Goal: Task Accomplishment & Management: Complete application form

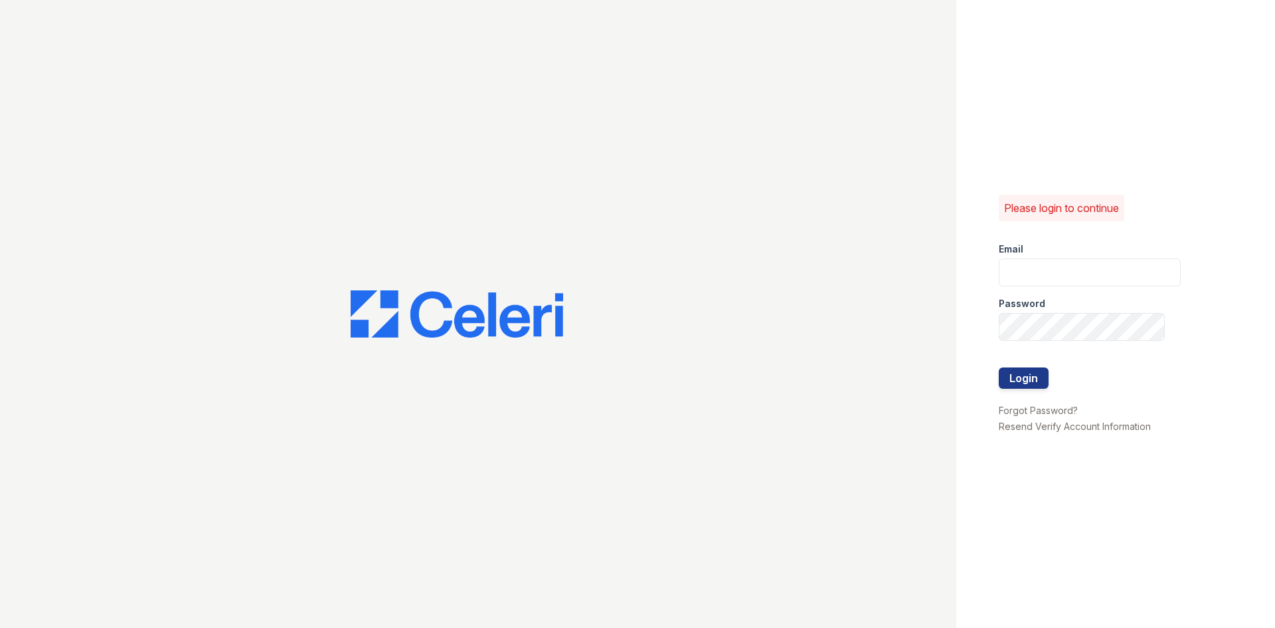
click at [1039, 256] on div "Email" at bounding box center [1090, 245] width 182 height 27
click at [1049, 281] on input "email" at bounding box center [1090, 272] width 182 height 28
type input "gmarchese@trinity-pm.com"
click at [999, 367] on button "Login" at bounding box center [1024, 377] width 50 height 21
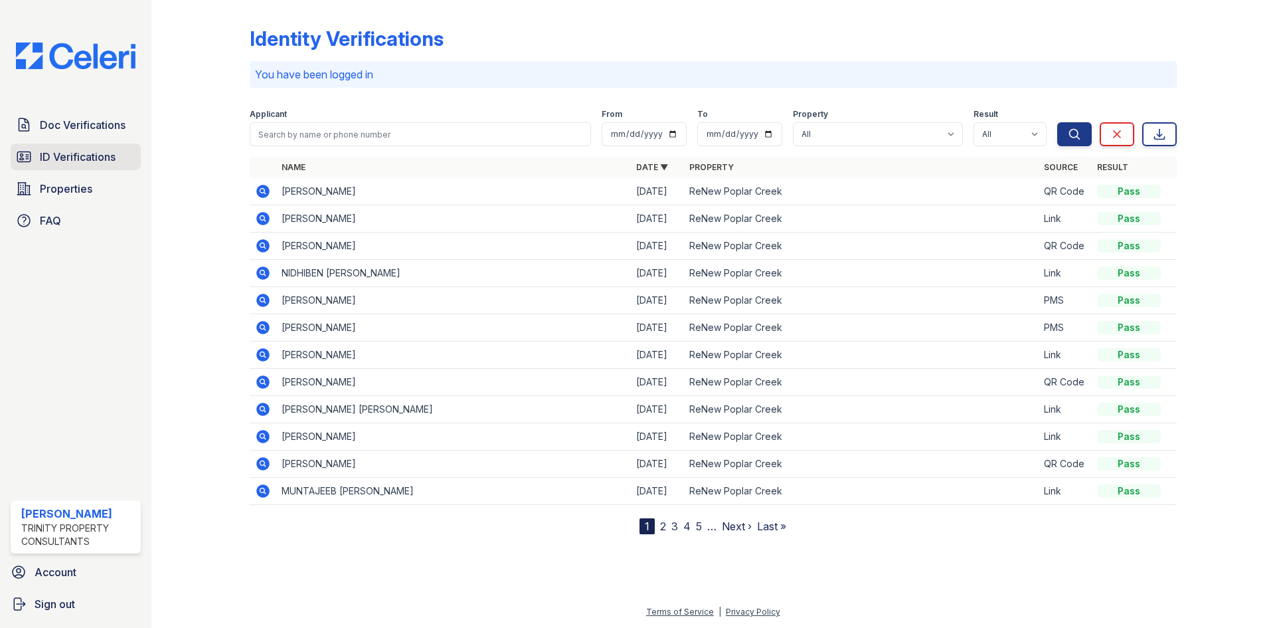
click at [102, 162] on span "ID Verifications" at bounding box center [78, 157] width 76 height 16
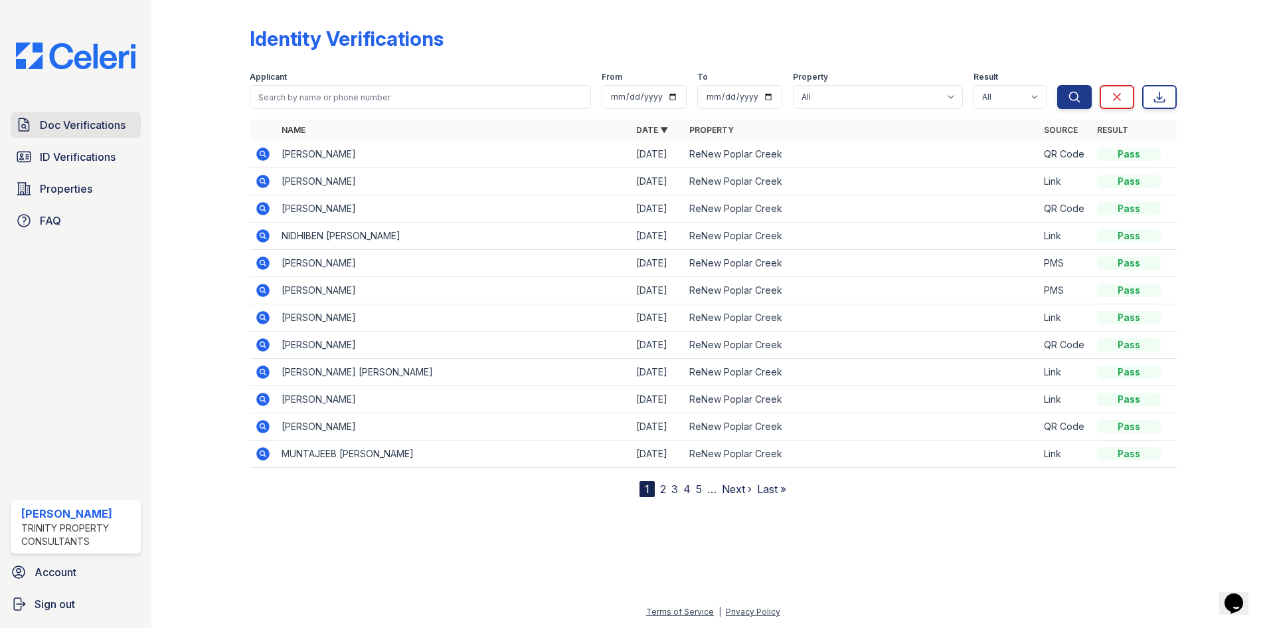
click at [90, 118] on span "Doc Verifications" at bounding box center [83, 125] width 86 height 16
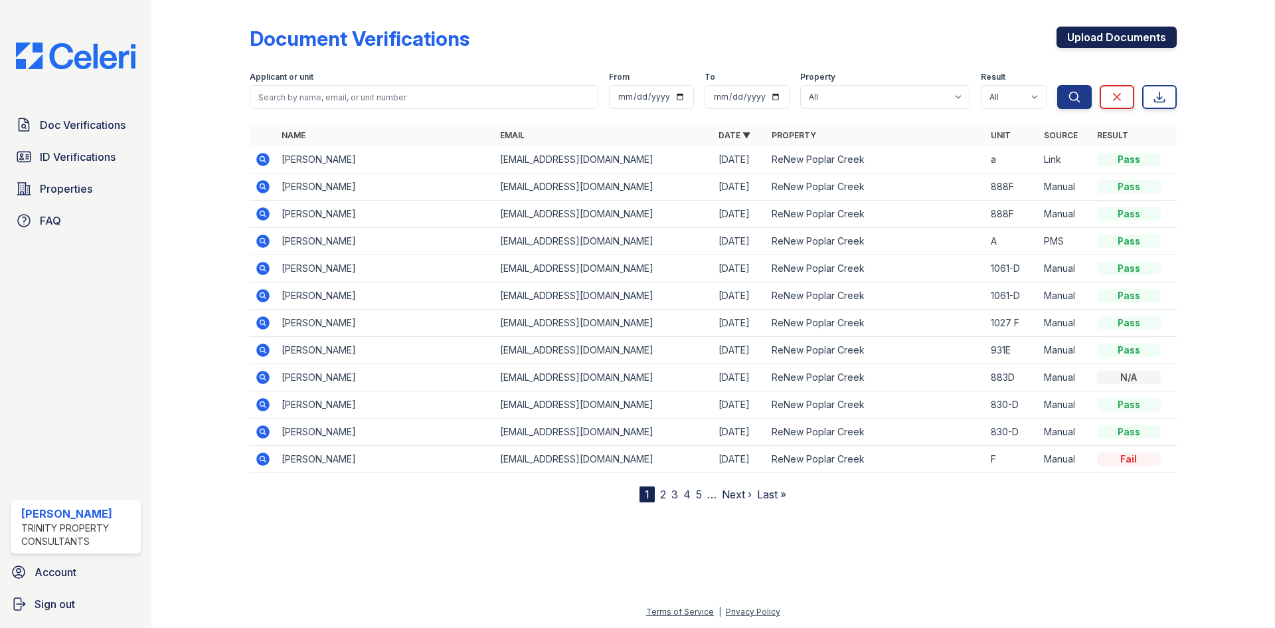
click at [1082, 41] on link "Upload Documents" at bounding box center [1117, 37] width 120 height 21
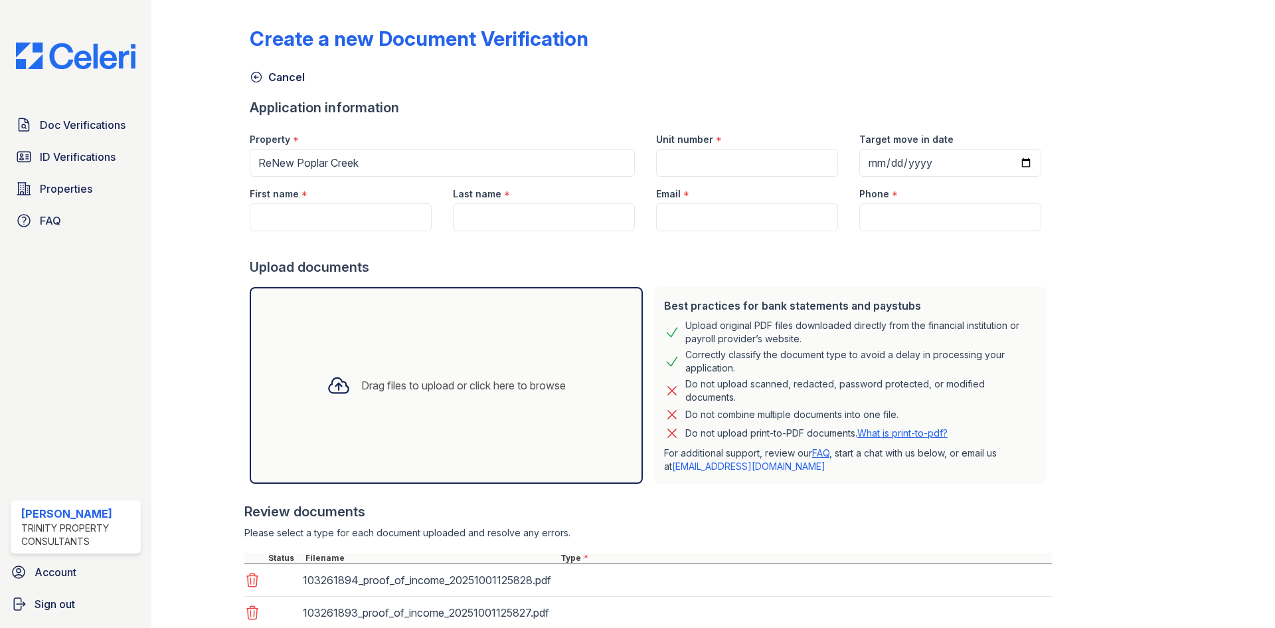
click at [209, 325] on div at bounding box center [211, 357] width 77 height 704
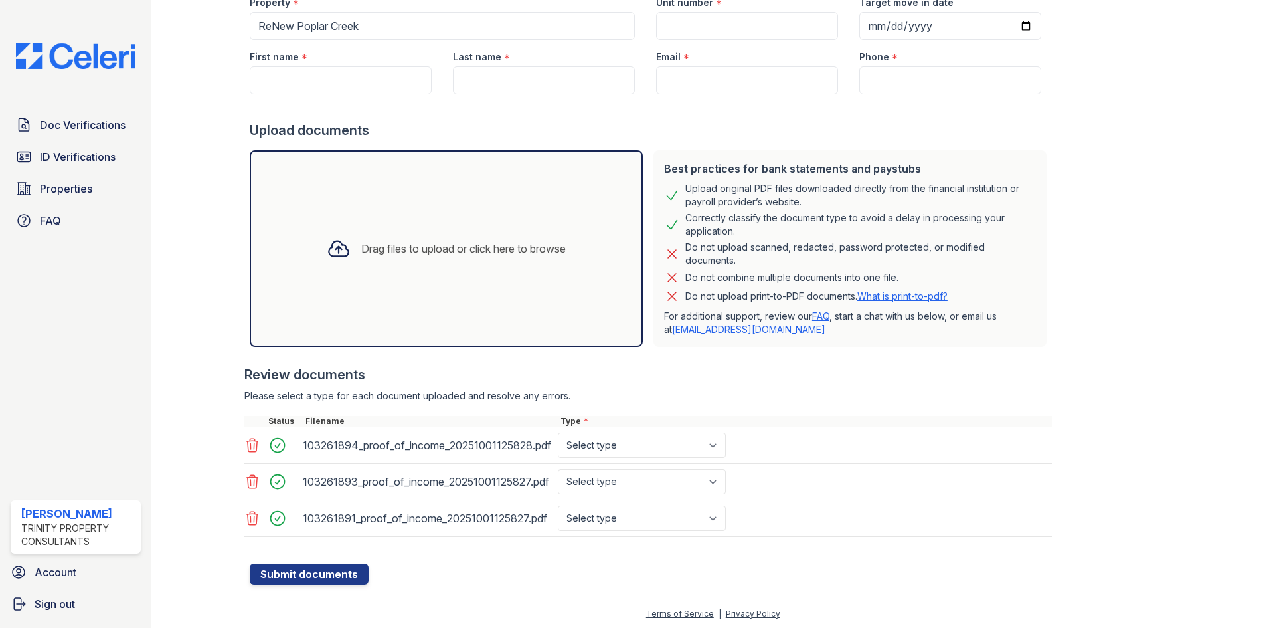
scroll to position [139, 0]
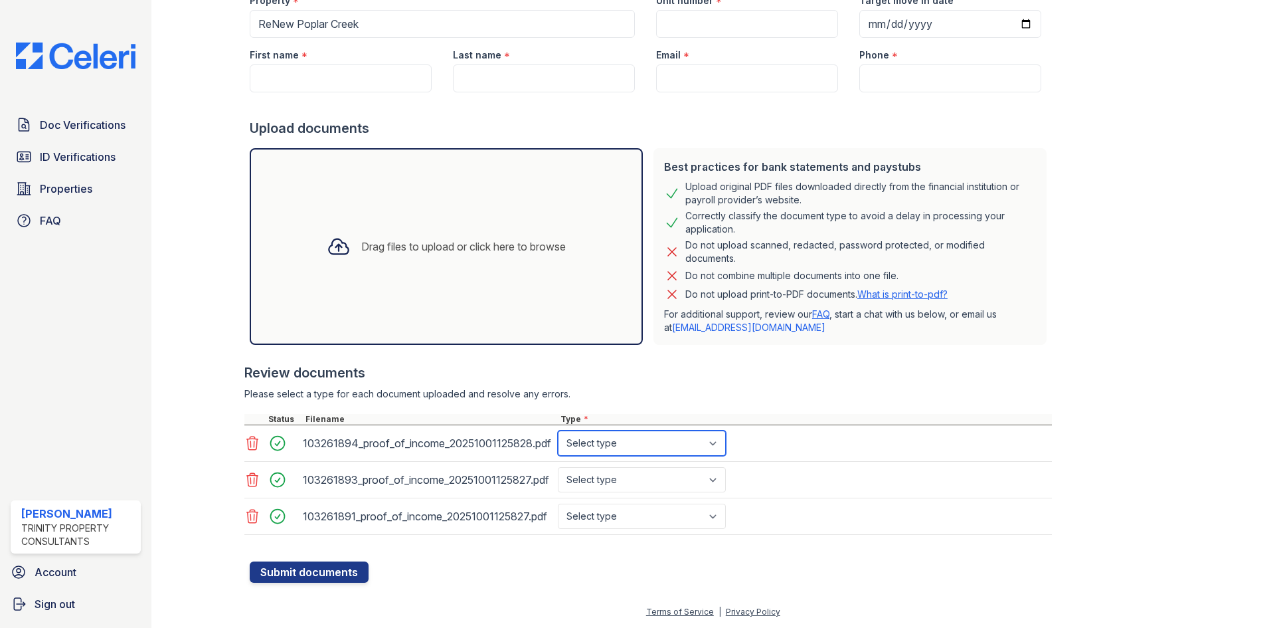
click at [596, 450] on select "Select type Paystub Bank Statement Offer Letter Tax Documents Benefit Award Let…" at bounding box center [642, 442] width 168 height 25
click at [587, 446] on select "Select type Paystub Bank Statement Offer Letter Tax Documents Benefit Award Let…" at bounding box center [642, 442] width 168 height 25
select select "bank_statement"
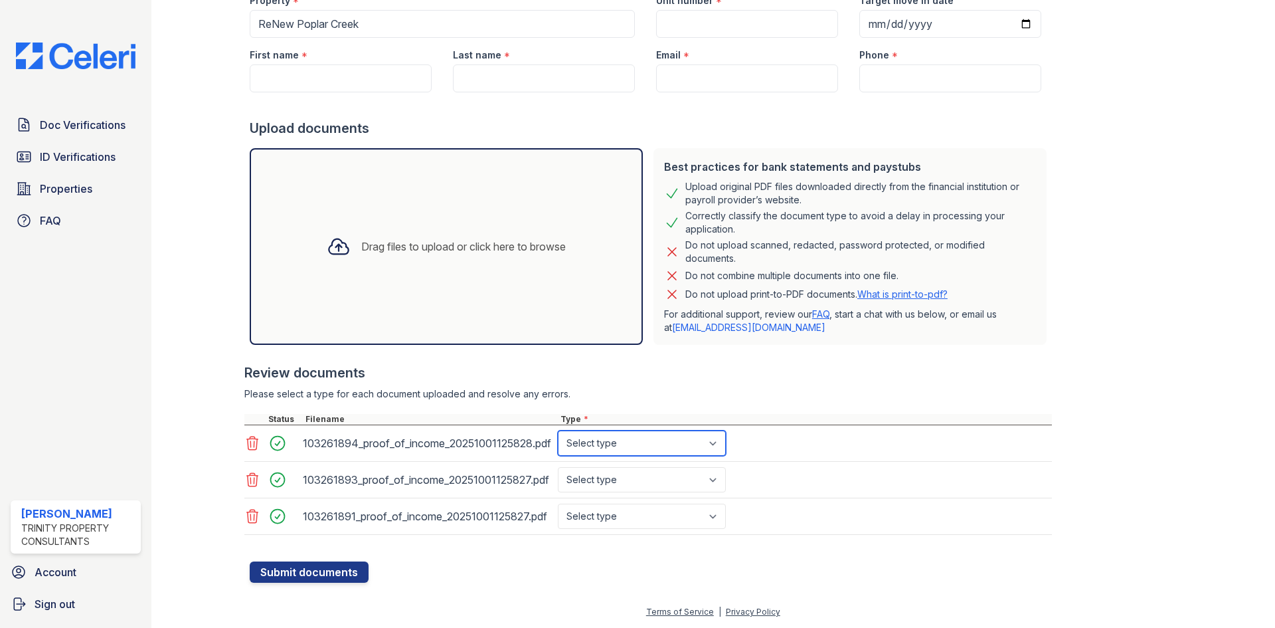
click at [558, 430] on select "Select type Paystub Bank Statement Offer Letter Tax Documents Benefit Award Let…" at bounding box center [642, 442] width 168 height 25
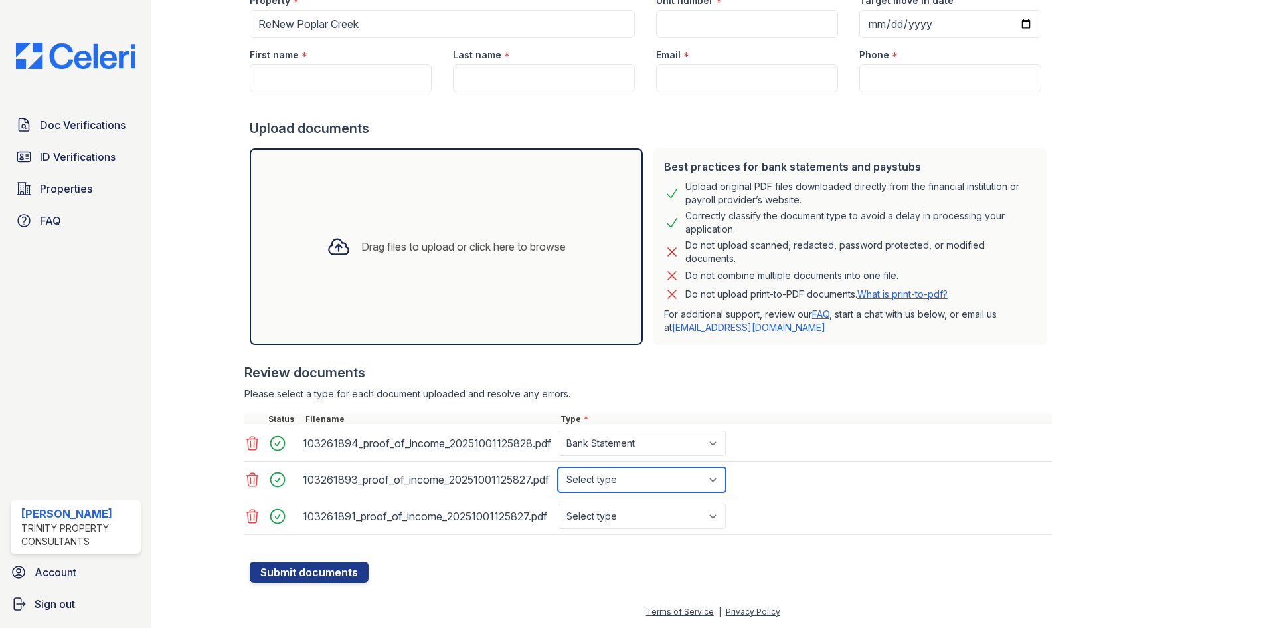
click at [595, 478] on select "Select type Paystub Bank Statement Offer Letter Tax Documents Benefit Award Let…" at bounding box center [642, 479] width 168 height 25
select select "bank_statement"
click at [558, 467] on select "Select type Paystub Bank Statement Offer Letter Tax Documents Benefit Award Let…" at bounding box center [642, 479] width 168 height 25
click at [598, 515] on select "Select type Paystub Bank Statement Offer Letter Tax Documents Benefit Award Let…" at bounding box center [642, 515] width 168 height 25
select select "bank_statement"
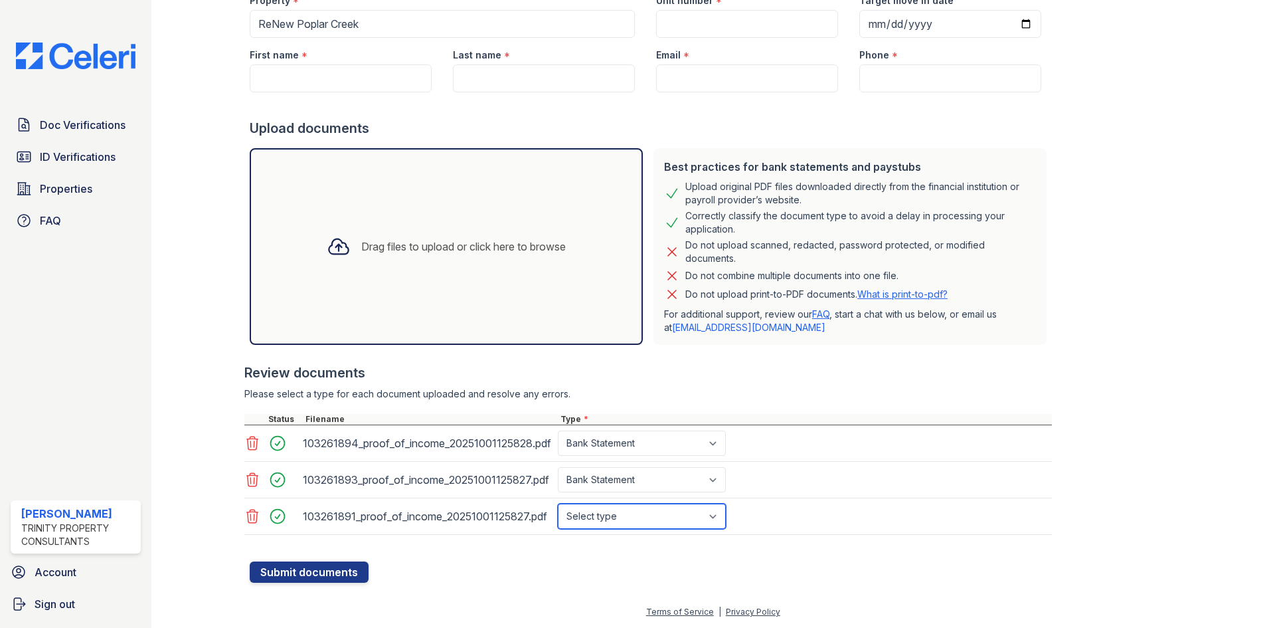
click at [558, 503] on select "Select type Paystub Bank Statement Offer Letter Tax Documents Benefit Award Let…" at bounding box center [642, 515] width 168 height 25
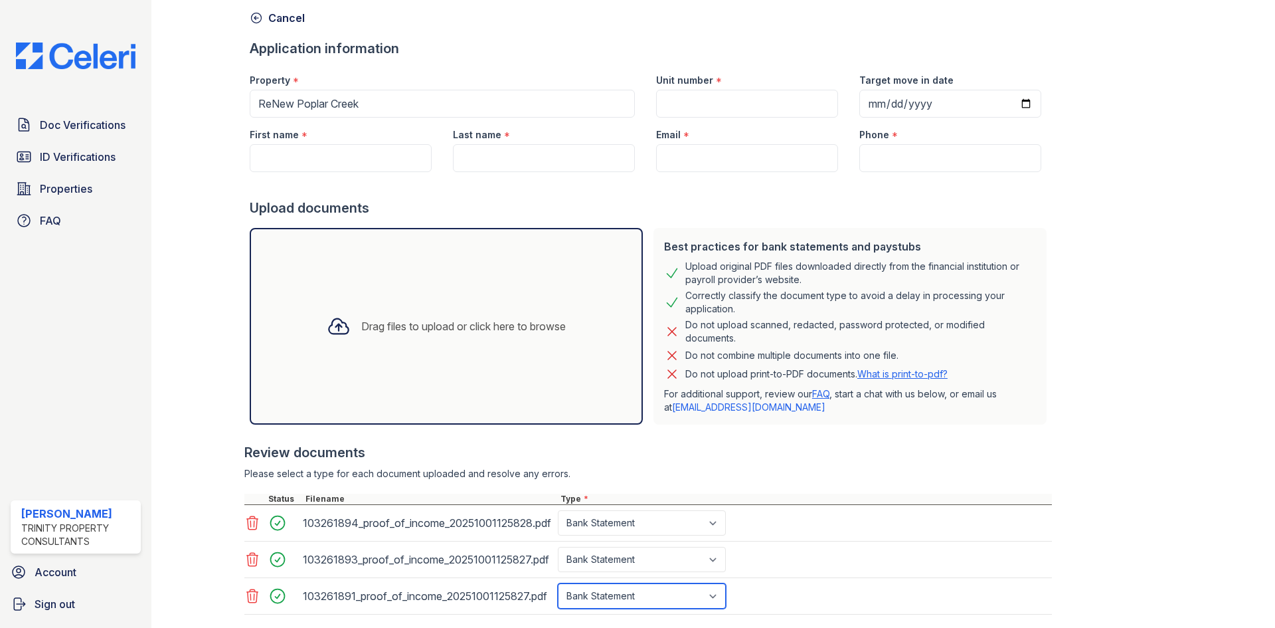
scroll to position [0, 0]
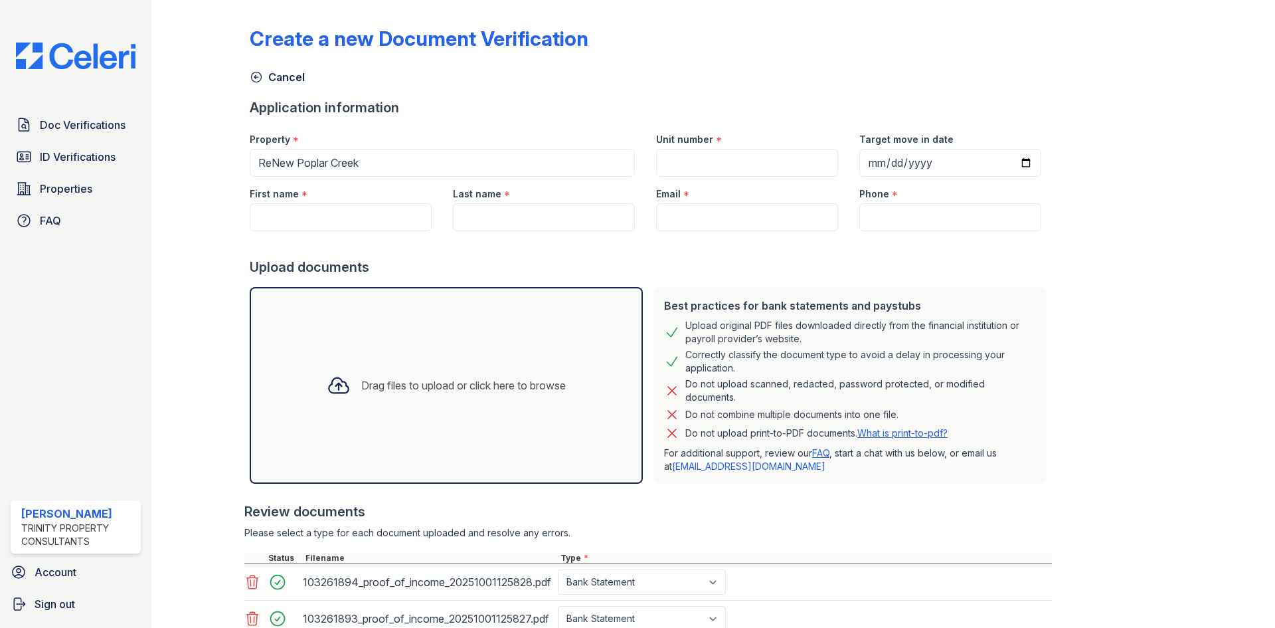
click at [298, 199] on div "First name *" at bounding box center [341, 190] width 182 height 27
click at [298, 219] on input "First name" at bounding box center [341, 217] width 182 height 28
type input "[PERSON_NAME]"
click at [704, 209] on input "Email" at bounding box center [747, 217] width 182 height 28
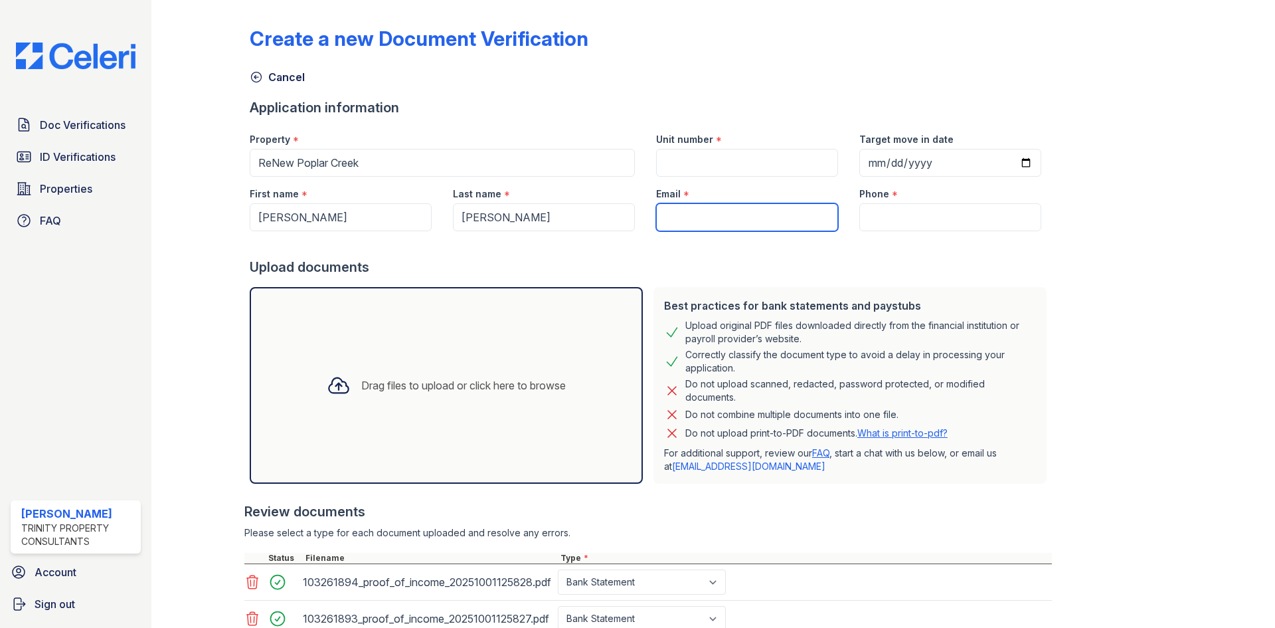
paste input "[EMAIL_ADDRESS][DOMAIN_NAME]"
type input "[EMAIL_ADDRESS][DOMAIN_NAME]"
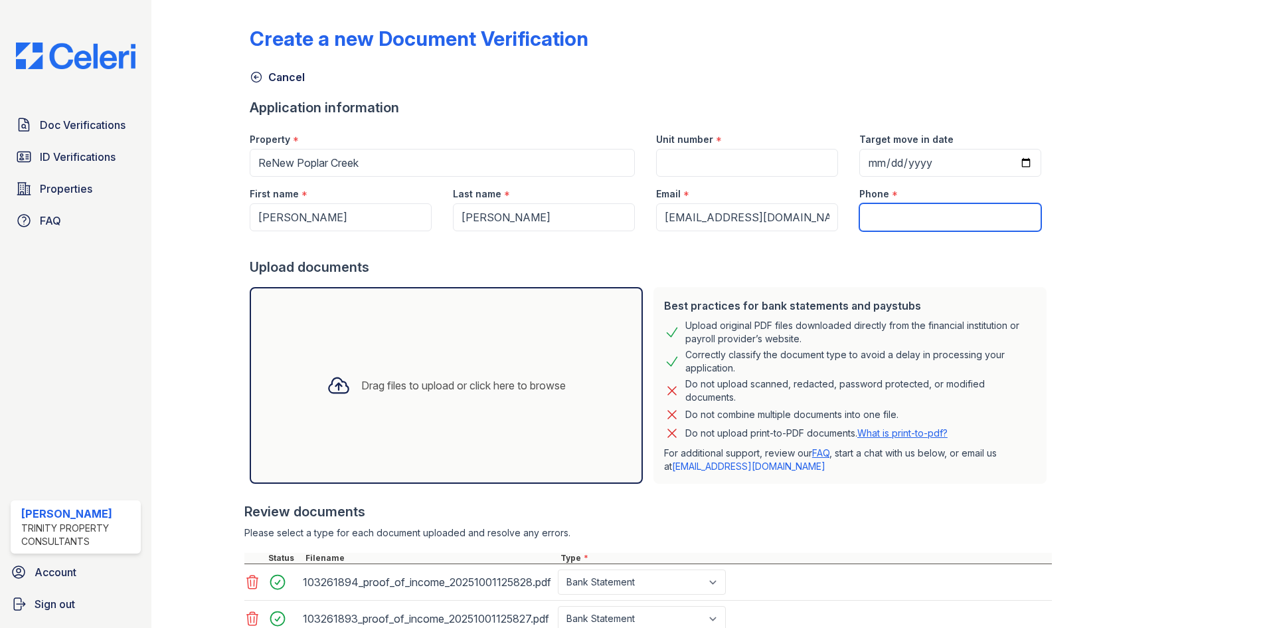
click at [937, 207] on input "Phone" at bounding box center [951, 217] width 182 height 28
paste input "[PHONE_NUMBER]"
type input "[PHONE_NUMBER]"
click at [685, 161] on input "Unit number" at bounding box center [747, 163] width 182 height 28
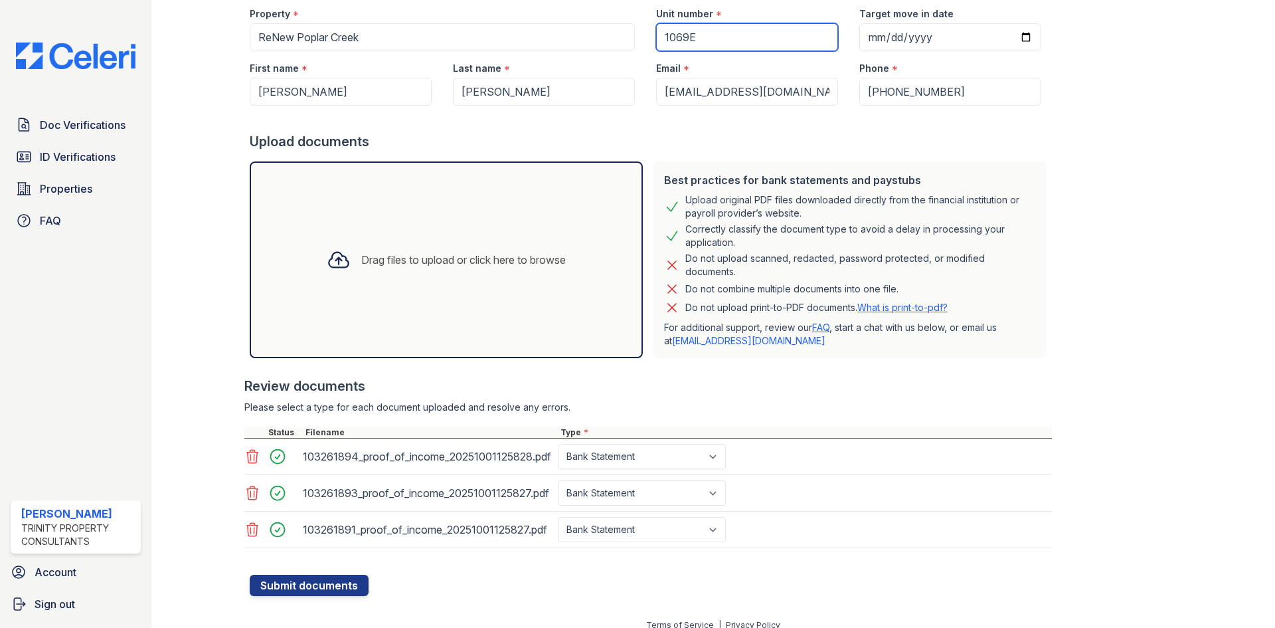
scroll to position [139, 0]
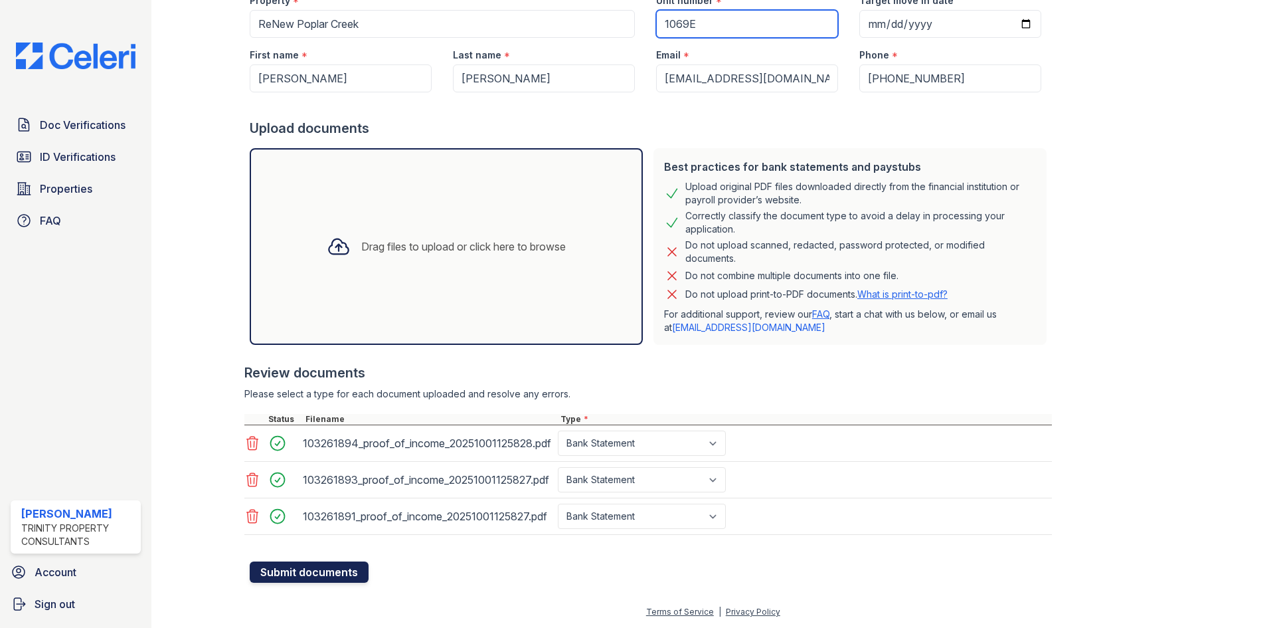
type input "1069E"
click at [292, 567] on button "Submit documents" at bounding box center [309, 571] width 119 height 21
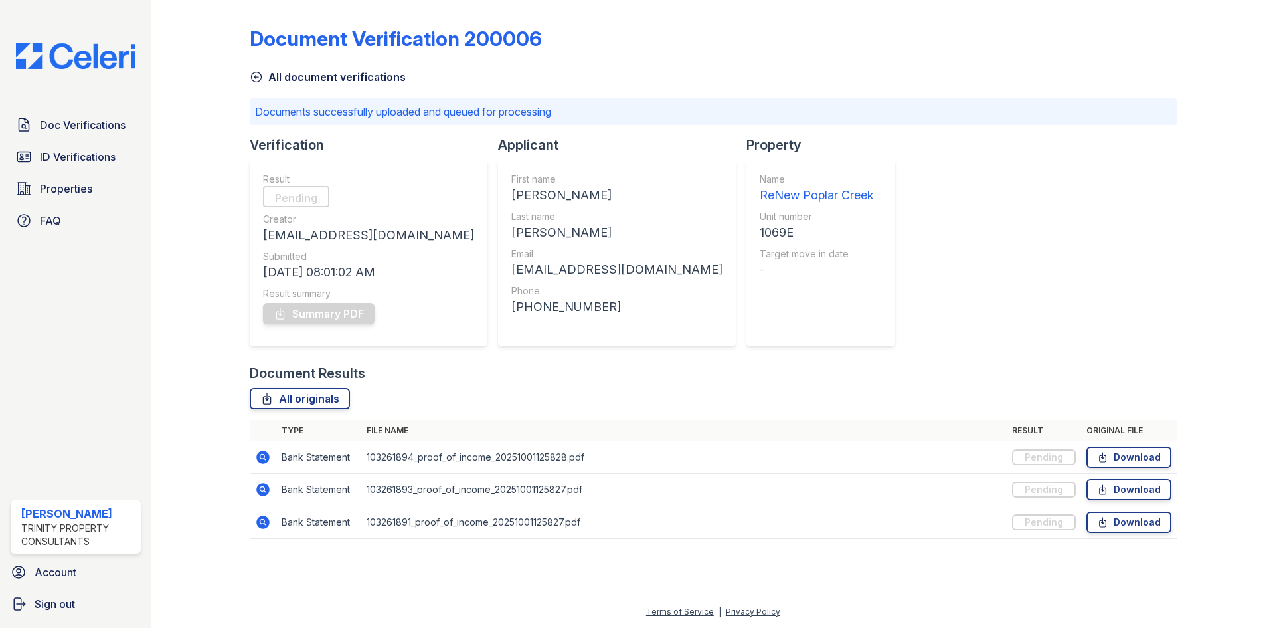
click at [72, 71] on div "Doc Verifications ID Verifications Properties FAQ [PERSON_NAME] Trinity Propert…" at bounding box center [75, 314] width 151 height 628
click at [98, 135] on link "Doc Verifications" at bounding box center [76, 125] width 130 height 27
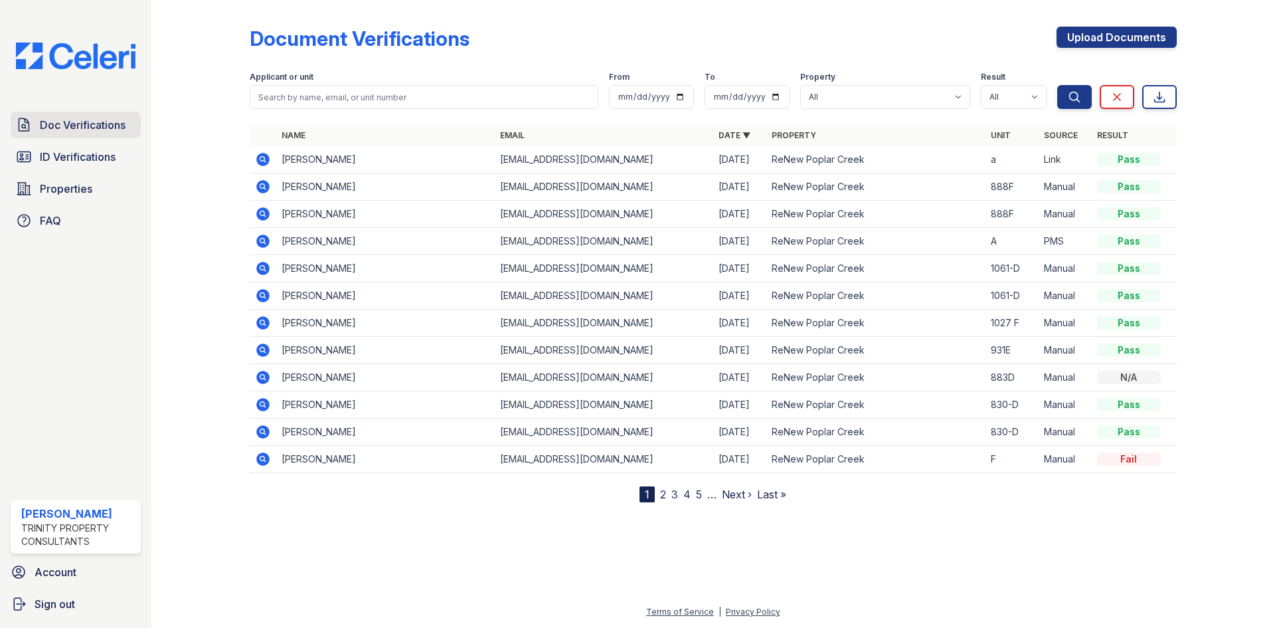
click at [93, 132] on span "Doc Verifications" at bounding box center [83, 125] width 86 height 16
click at [266, 155] on icon at bounding box center [262, 159] width 13 height 13
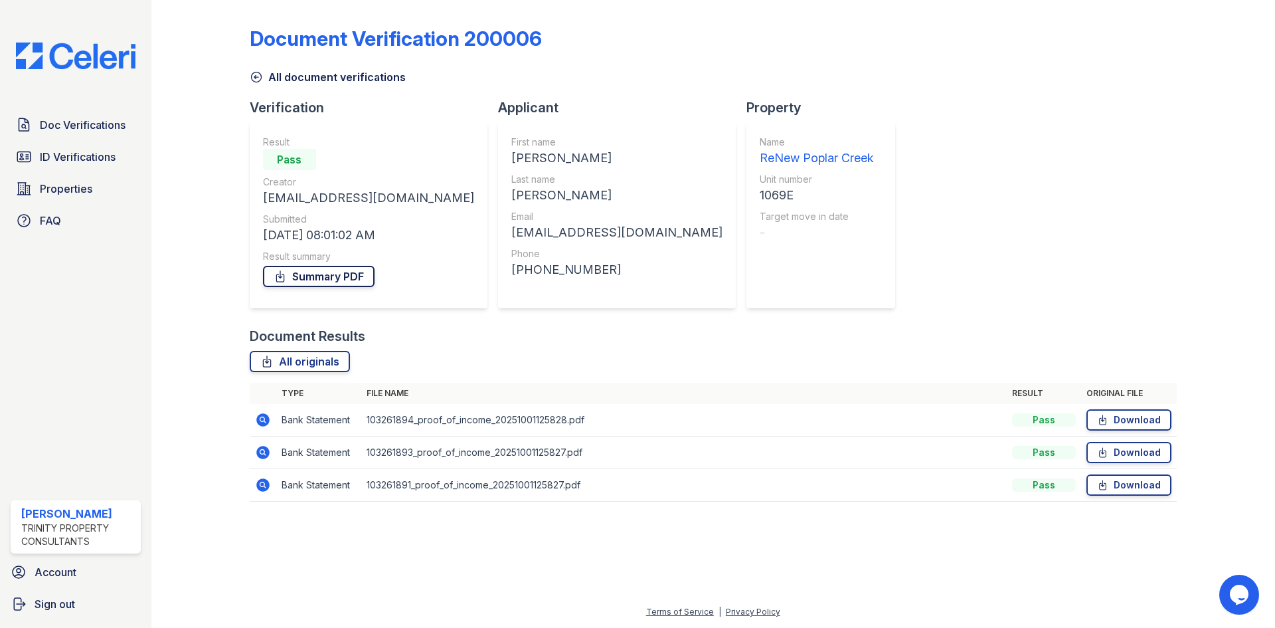
click at [313, 275] on link "Summary PDF" at bounding box center [319, 276] width 112 height 21
